Goal: Complete application form

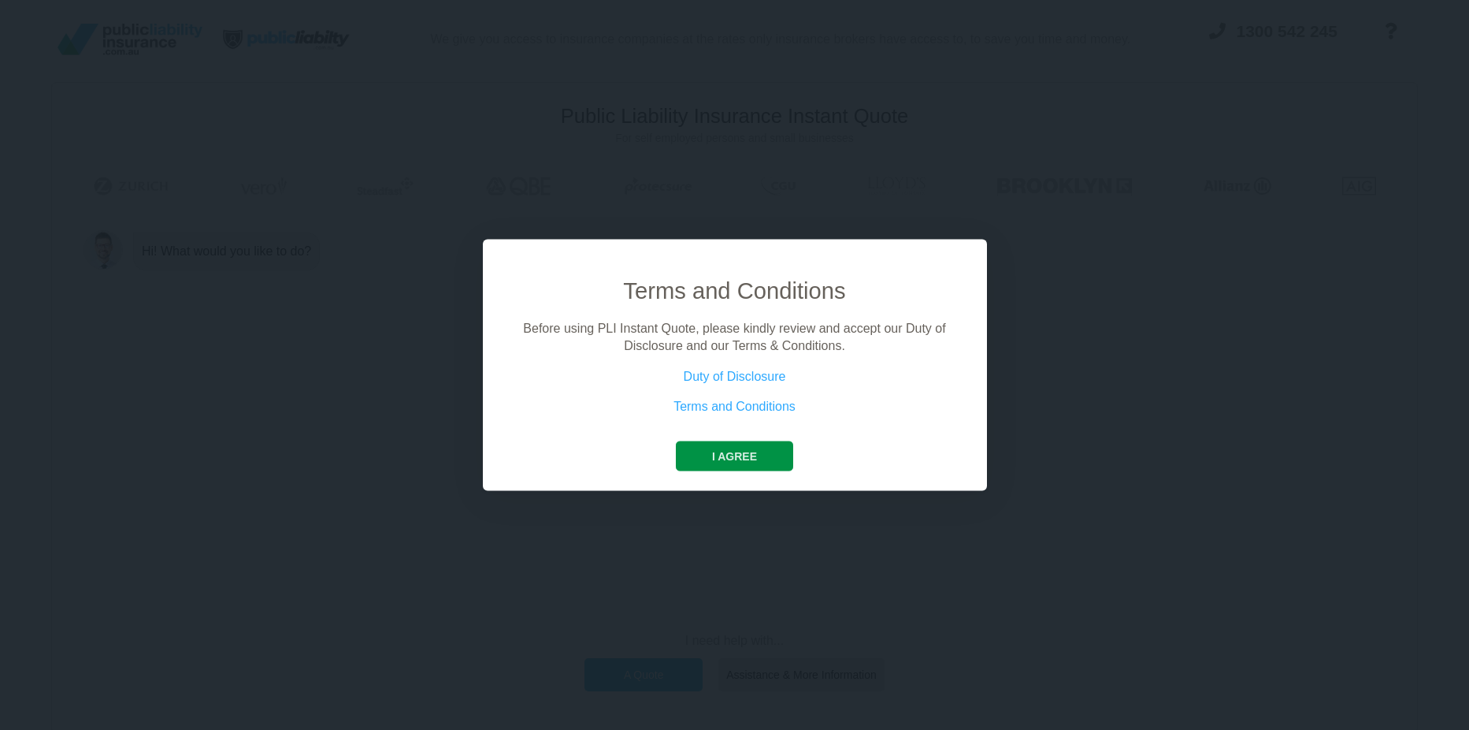
drag, startPoint x: 722, startPoint y: 450, endPoint x: 746, endPoint y: 451, distance: 24.5
click at [722, 450] on button "I agree" at bounding box center [734, 455] width 117 height 30
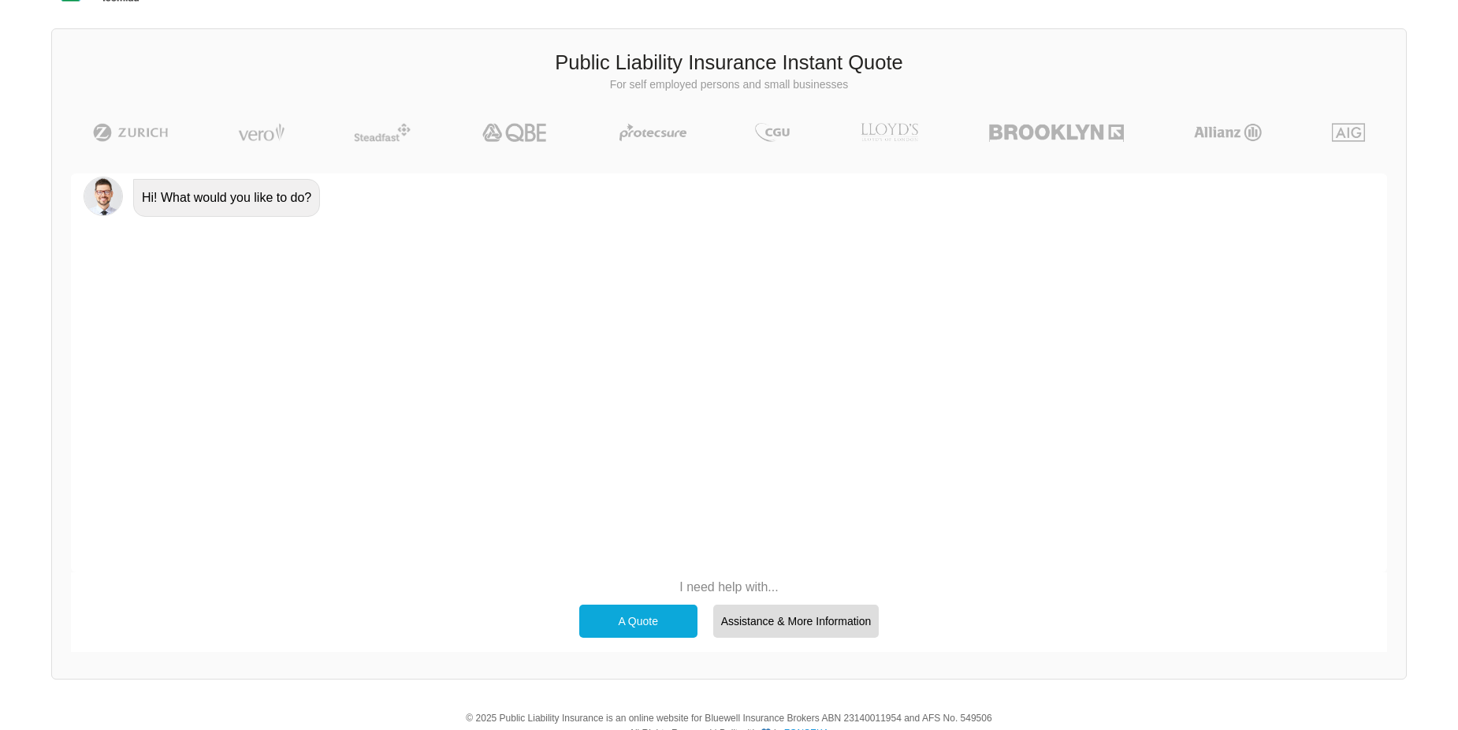
scroll to position [109, 0]
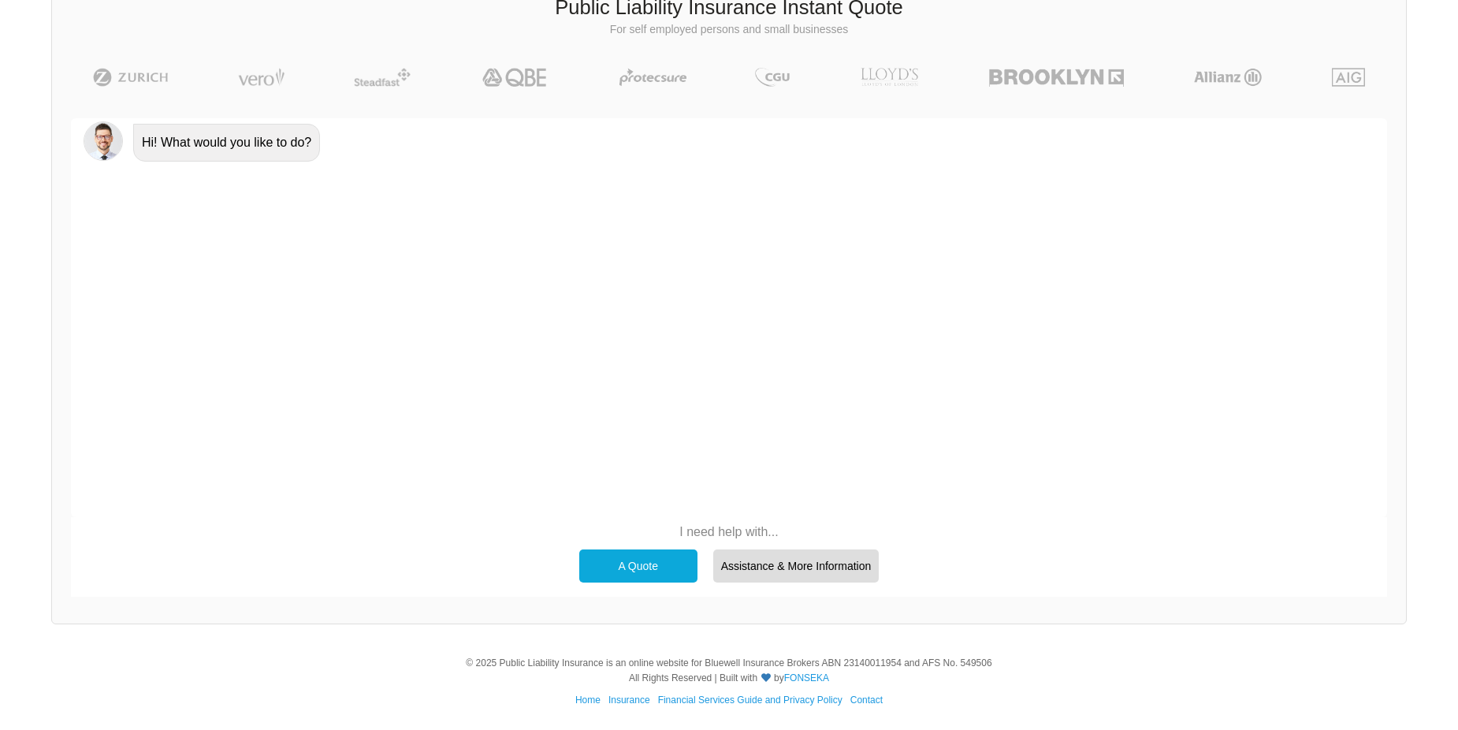
click at [647, 574] on div "A Quote" at bounding box center [638, 565] width 118 height 33
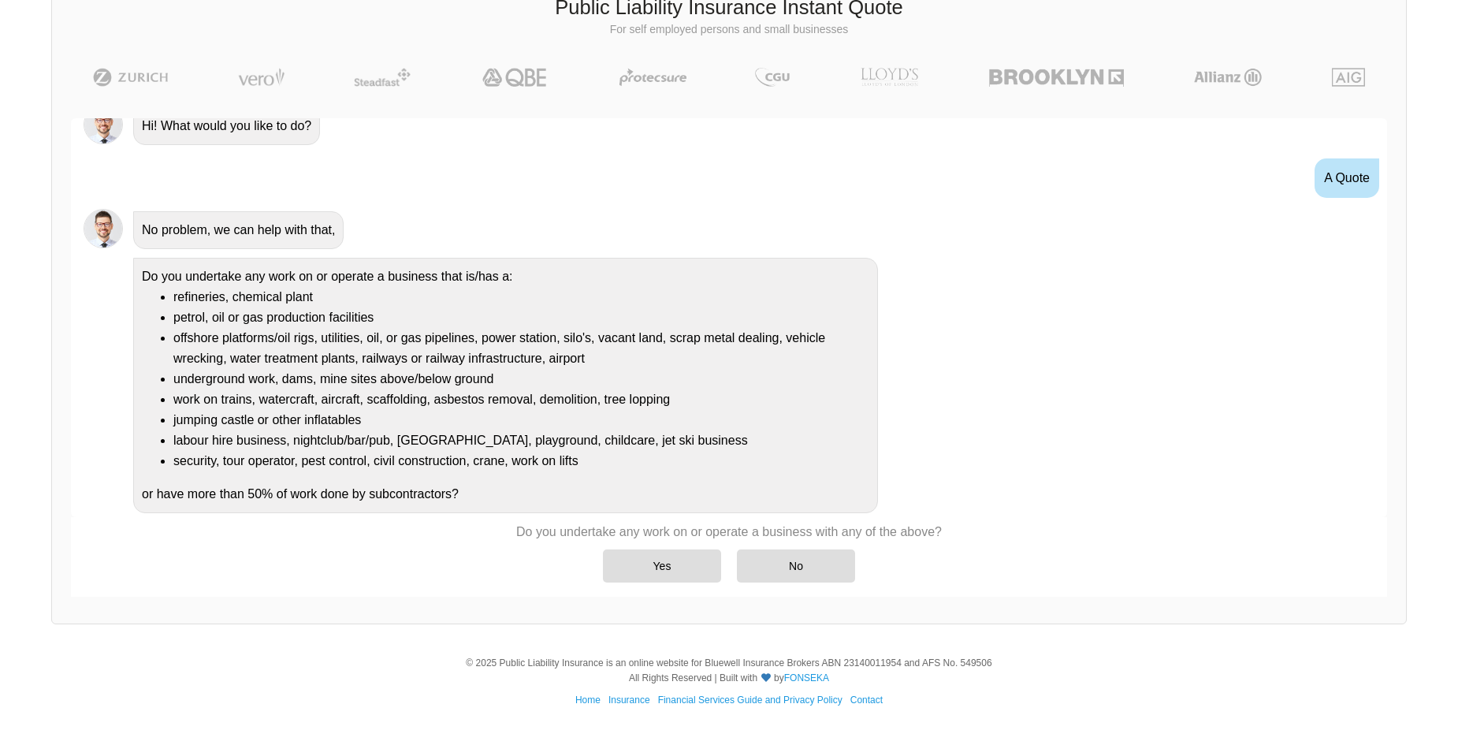
scroll to position [33, 0]
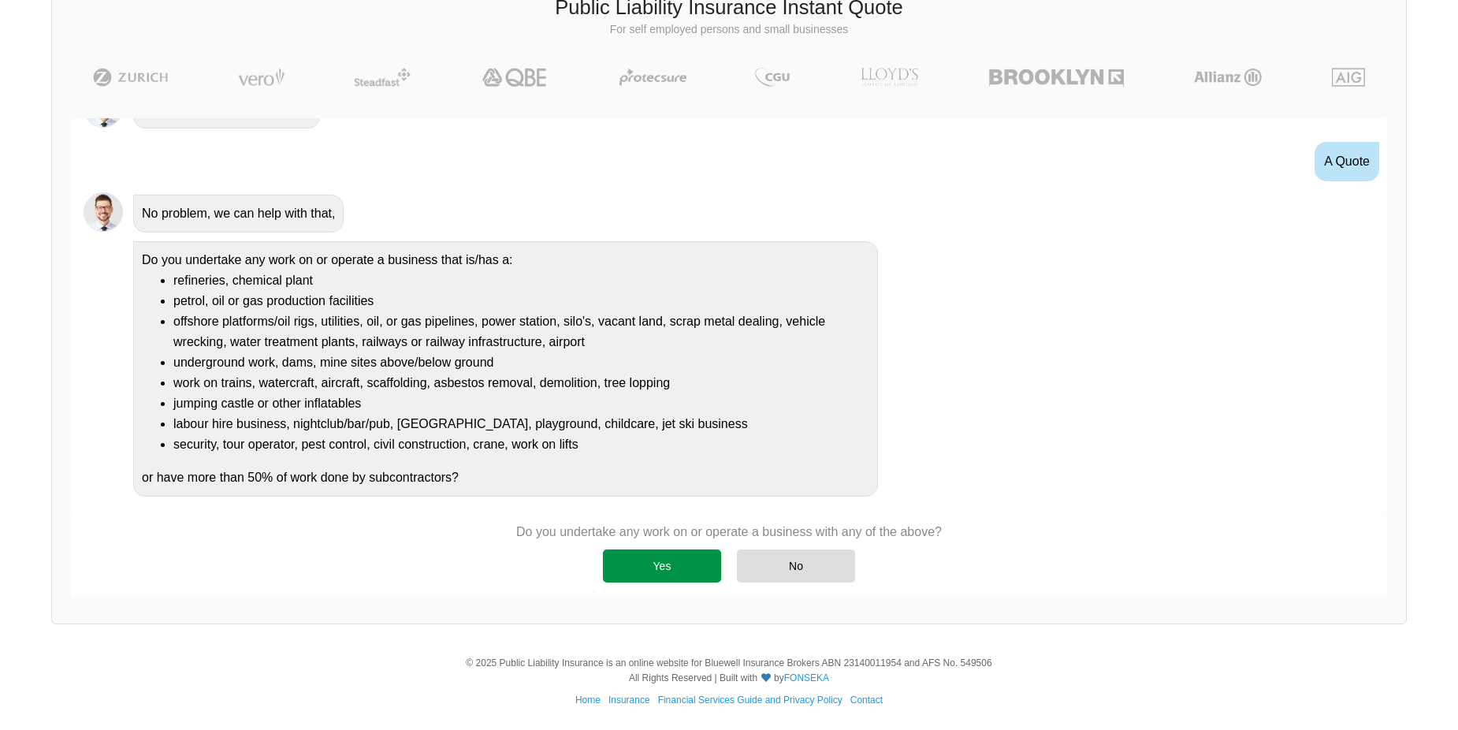
click at [627, 561] on div "Yes" at bounding box center [662, 565] width 118 height 33
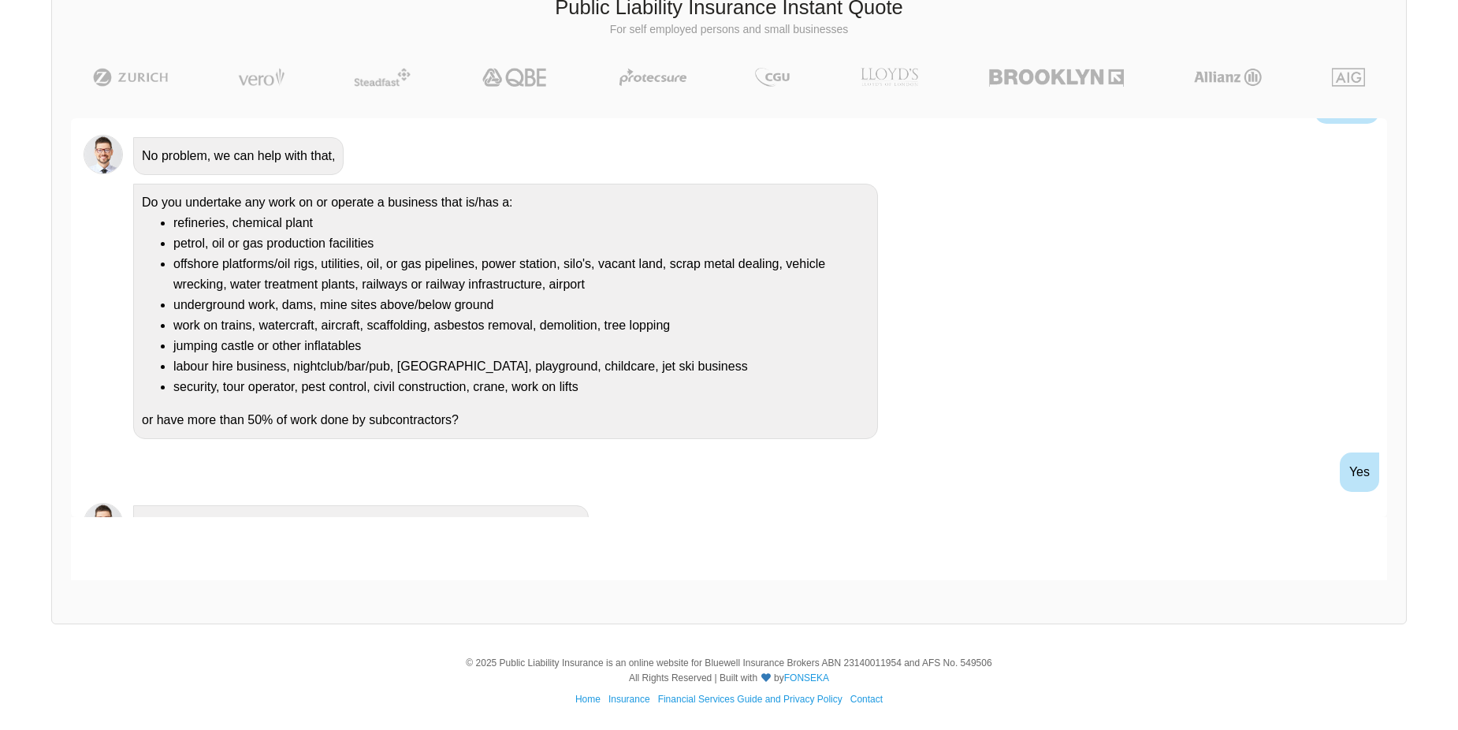
scroll to position [167, 0]
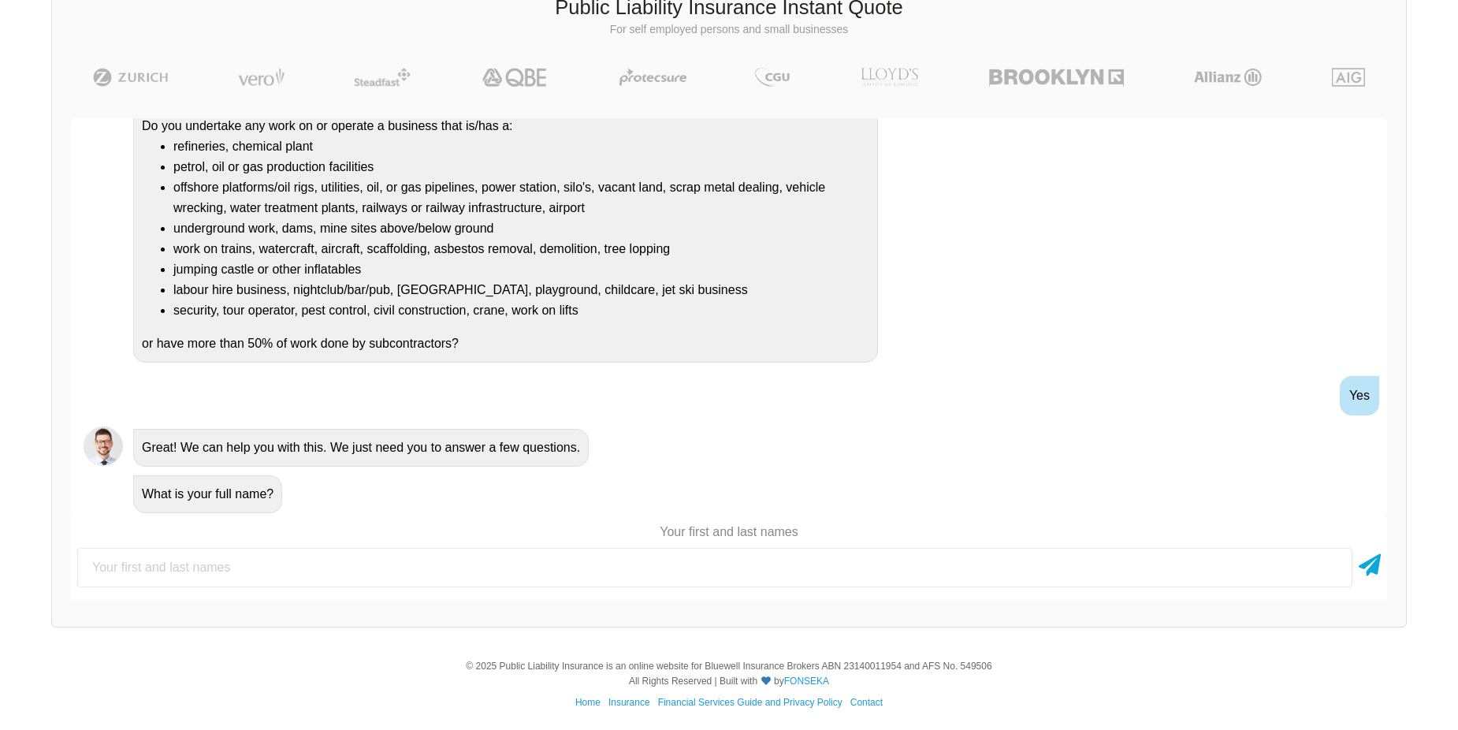
click at [262, 561] on input "text" at bounding box center [714, 567] width 1275 height 39
type input "[PERSON_NAME]"
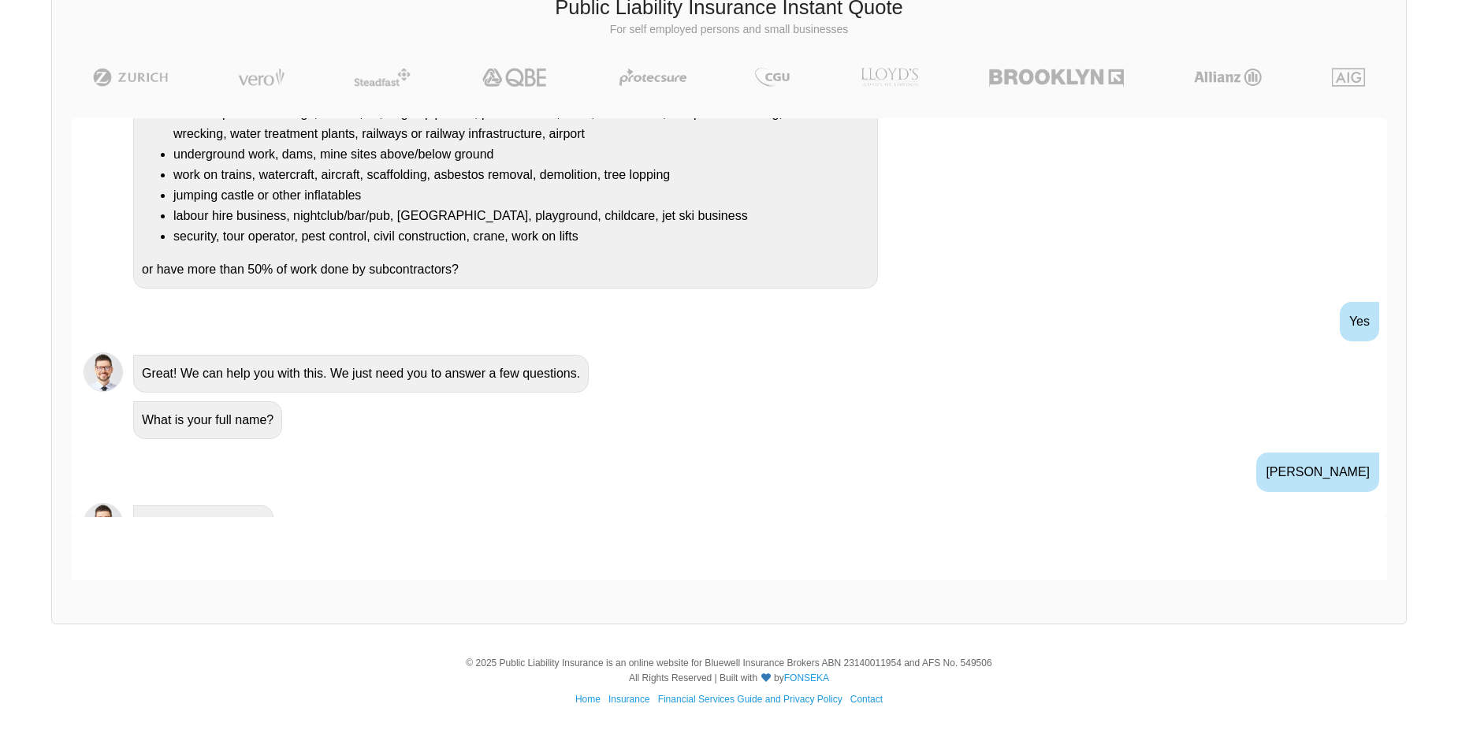
scroll to position [364, 0]
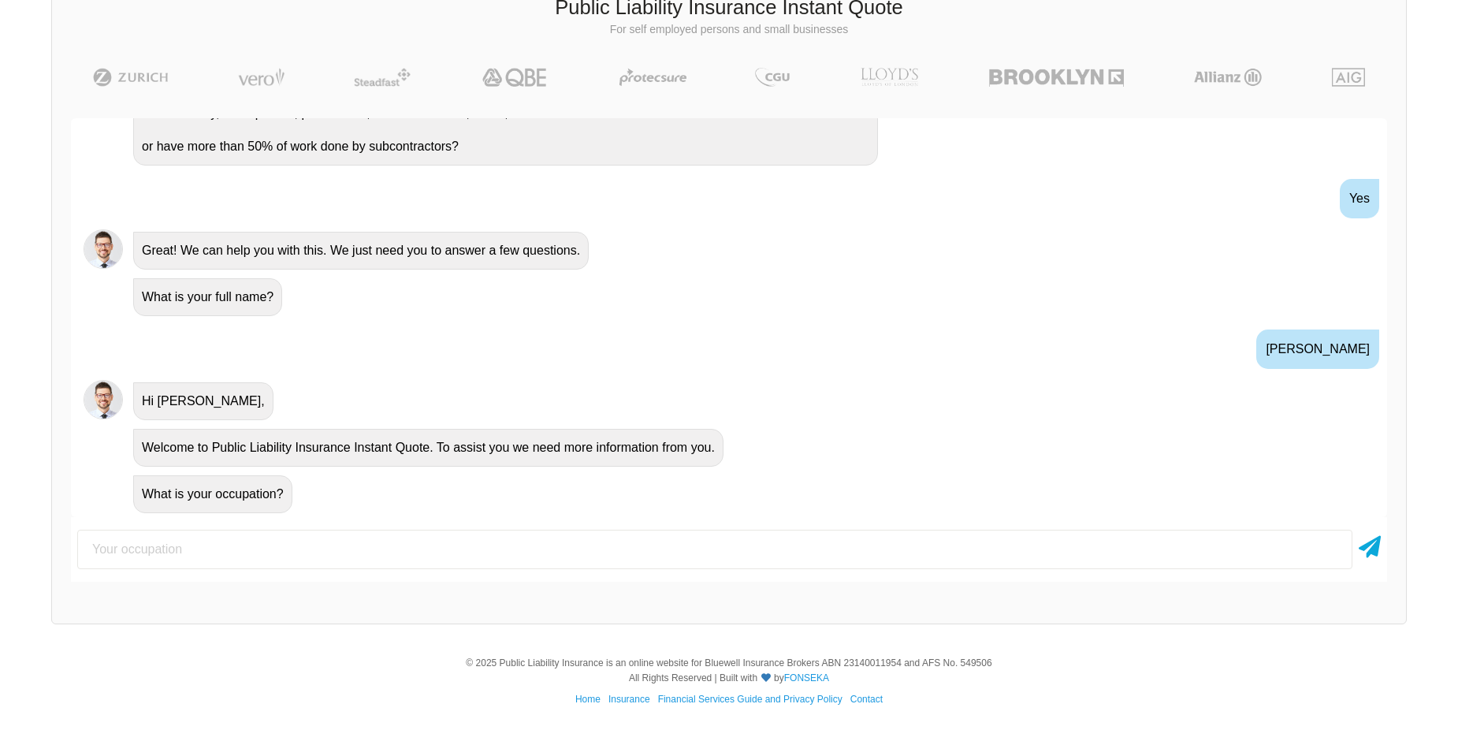
click at [262, 561] on input "text" at bounding box center [714, 548] width 1275 height 39
click at [263, 558] on input "text" at bounding box center [714, 548] width 1275 height 39
type input "director"
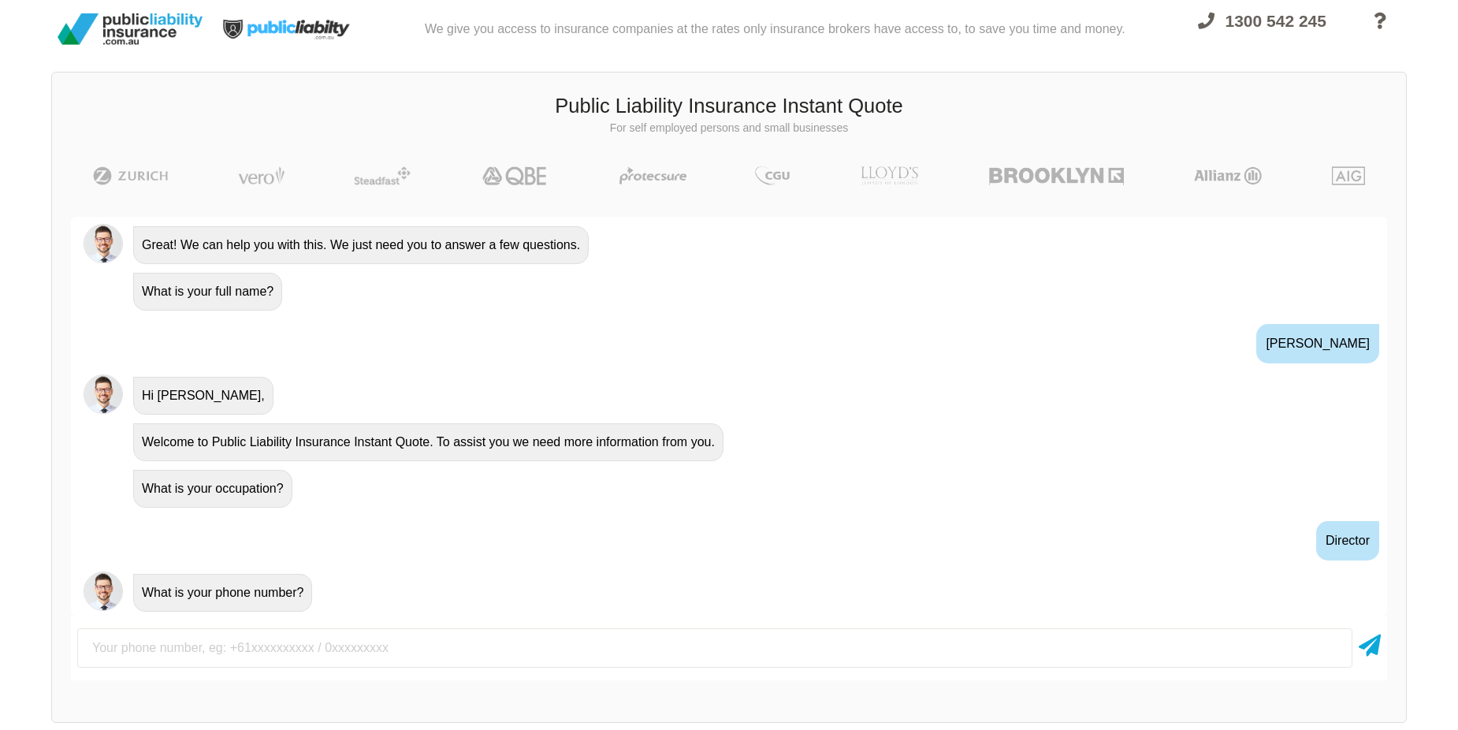
scroll to position [0, 0]
